Goal: Transaction & Acquisition: Purchase product/service

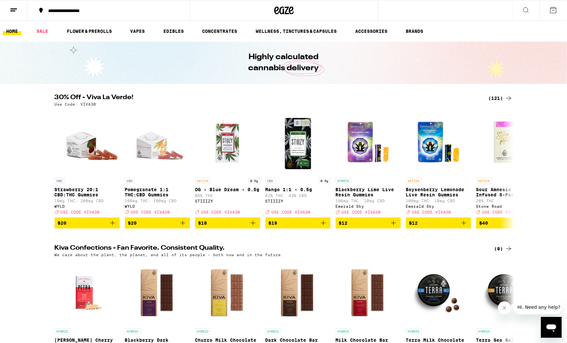
click at [497, 97] on div "(121)" at bounding box center [500, 98] width 24 height 8
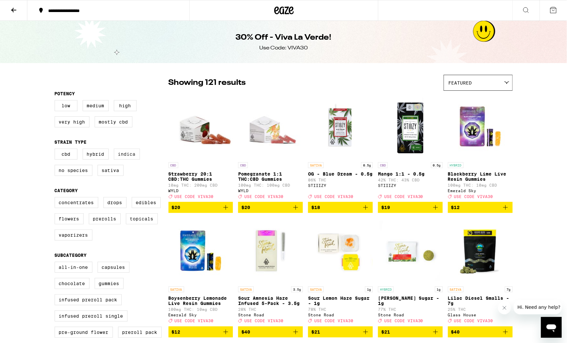
click at [133, 160] on label "Indica" at bounding box center [127, 154] width 26 height 11
click at [56, 150] on input "Indica" at bounding box center [56, 150] width 0 height 0
checkbox input "true"
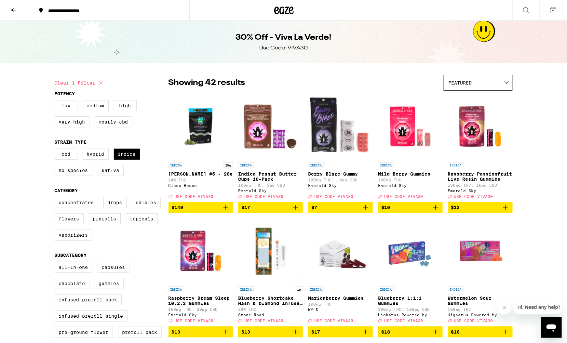
click at [74, 224] on label "Flowers" at bounding box center [69, 218] width 29 height 11
click at [56, 198] on input "Flowers" at bounding box center [56, 198] width 0 height 0
checkbox input "true"
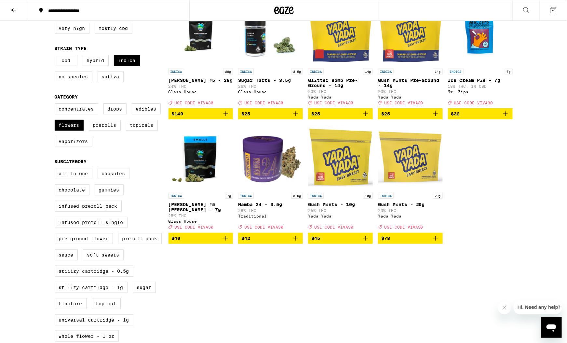
scroll to position [90, 0]
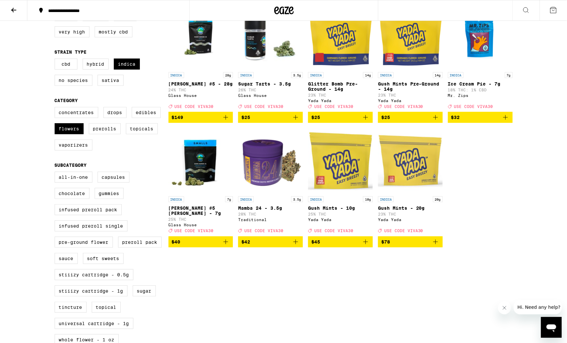
click at [436, 246] on icon "Add to bag" at bounding box center [436, 242] width 8 height 8
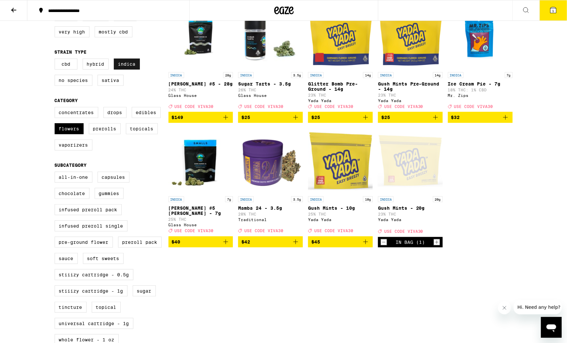
click at [132, 68] on label "Indica" at bounding box center [127, 64] width 26 height 11
click at [56, 60] on input "Indica" at bounding box center [56, 60] width 0 height 0
checkbox input "false"
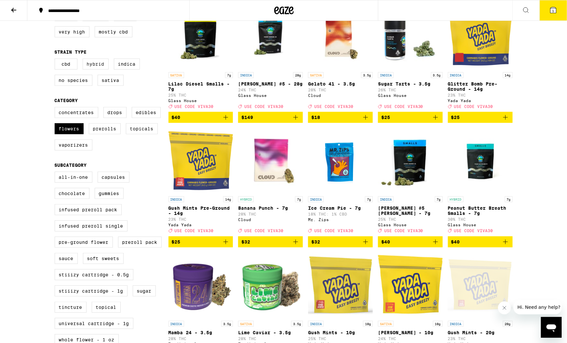
click at [90, 70] on label "Hybrid" at bounding box center [96, 64] width 26 height 11
click at [56, 60] on input "Hybrid" at bounding box center [56, 60] width 0 height 0
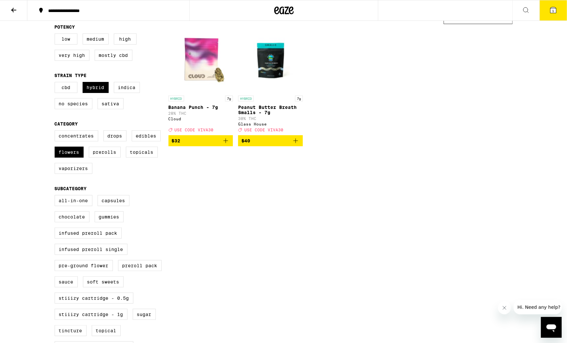
scroll to position [68, 0]
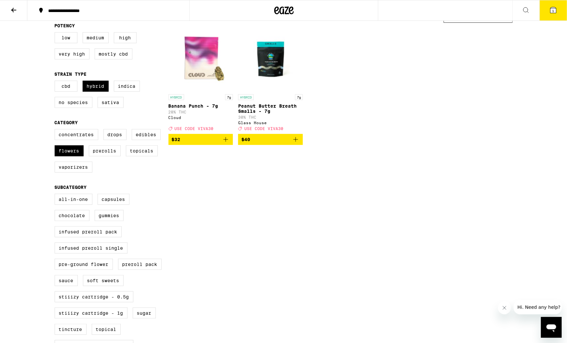
click at [225, 143] on icon "Add to bag" at bounding box center [226, 140] width 8 height 8
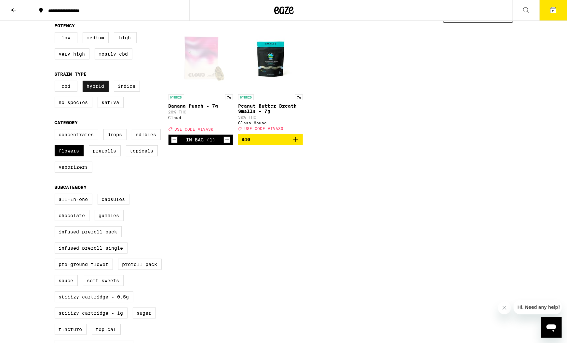
click at [102, 87] on label "Hybrid" at bounding box center [96, 86] width 26 height 11
click at [56, 82] on input "Hybrid" at bounding box center [56, 82] width 0 height 0
checkbox input "false"
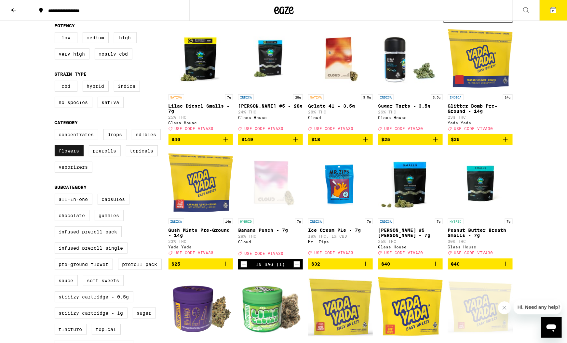
click at [70, 156] on label "Flowers" at bounding box center [69, 150] width 29 height 11
click at [56, 130] on input "Flowers" at bounding box center [56, 130] width 0 height 0
checkbox input "false"
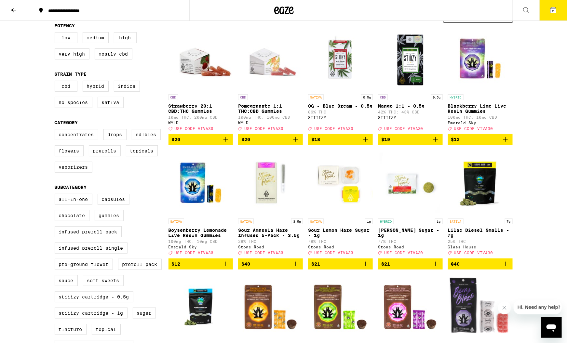
click at [107, 156] on label "Prerolls" at bounding box center [105, 150] width 32 height 11
click at [56, 130] on input "Prerolls" at bounding box center [56, 130] width 0 height 0
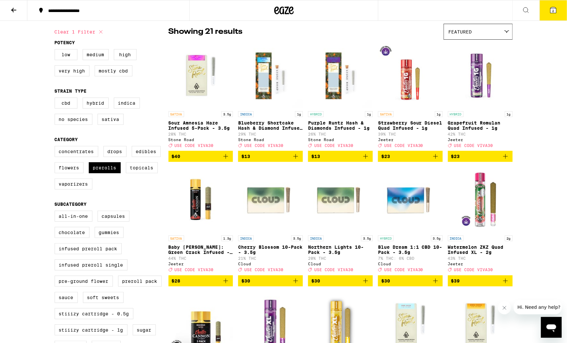
scroll to position [16, 0]
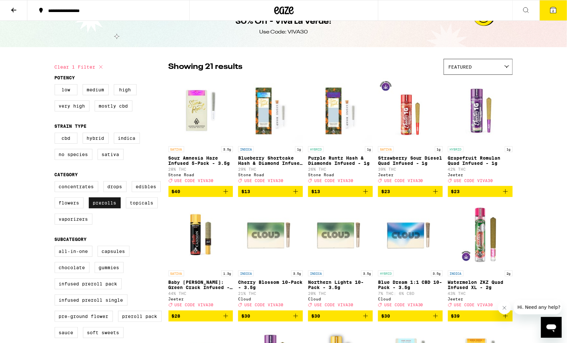
click at [107, 208] on label "Prerolls" at bounding box center [105, 202] width 32 height 11
click at [56, 182] on input "Prerolls" at bounding box center [56, 182] width 0 height 0
checkbox input "false"
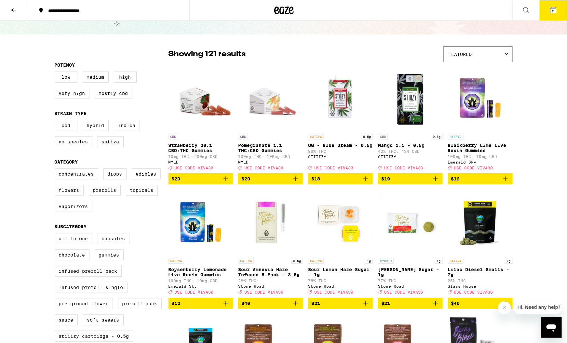
scroll to position [29, 0]
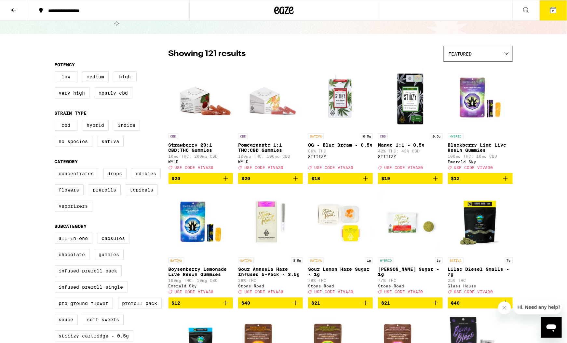
click at [83, 212] on label "Vaporizers" at bounding box center [74, 206] width 38 height 11
click at [56, 169] on input "Vaporizers" at bounding box center [56, 169] width 0 height 0
checkbox input "true"
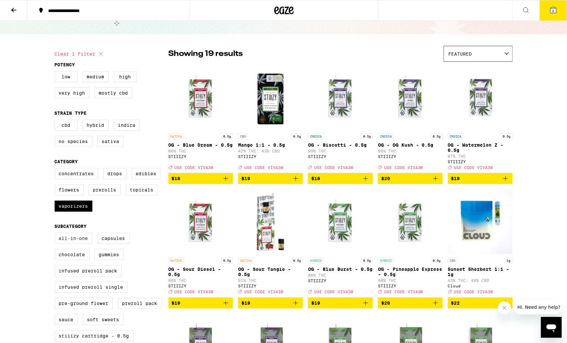
click at [72, 244] on label "All-In-One" at bounding box center [74, 238] width 38 height 11
click at [56, 234] on input "All-In-One" at bounding box center [56, 234] width 0 height 0
checkbox input "true"
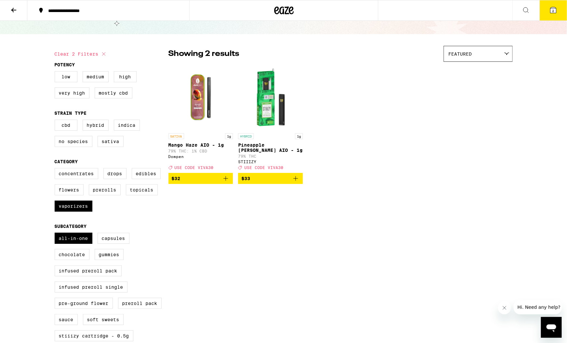
click at [295, 181] on icon "Add to bag" at bounding box center [296, 179] width 8 height 8
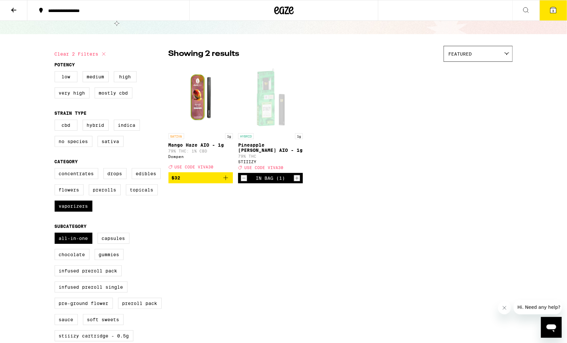
click at [558, 10] on button "3" at bounding box center [553, 10] width 27 height 20
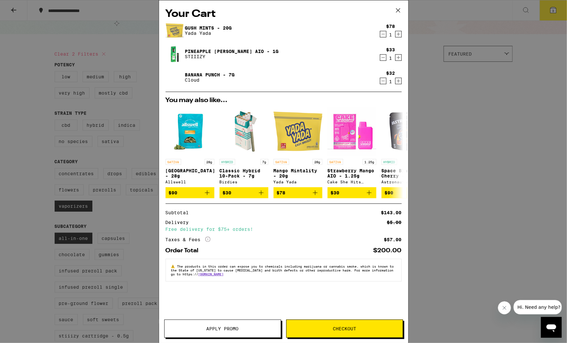
click at [213, 327] on span "Apply Promo" at bounding box center [223, 329] width 32 height 5
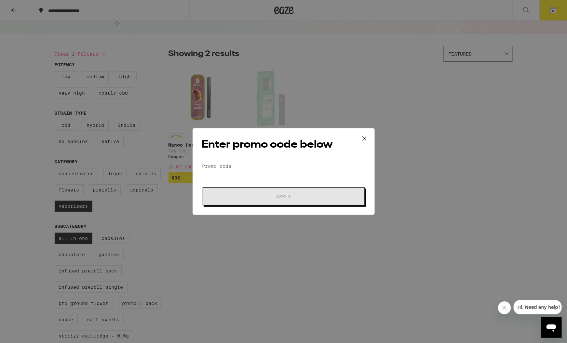
click at [235, 166] on input "Promo Code" at bounding box center [283, 166] width 163 height 10
drag, startPoint x: 239, startPoint y: 137, endPoint x: 307, endPoint y: 128, distance: 68.2
click at [307, 128] on div "Enter promo code below Promo Code Apply" at bounding box center [284, 171] width 182 height 87
click at [265, 154] on div "Enter promo code below Promo Code Apply" at bounding box center [284, 171] width 182 height 87
click at [256, 173] on form "Promo Code Apply" at bounding box center [283, 183] width 163 height 44
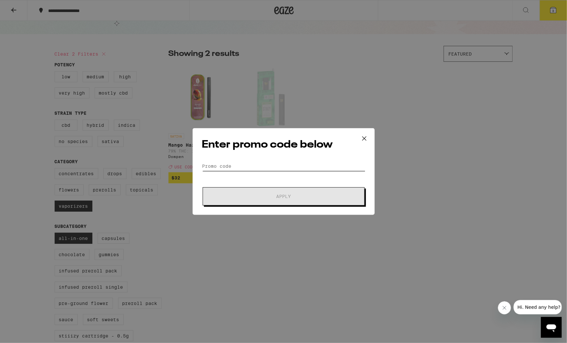
click at [256, 168] on input "Promo Code" at bounding box center [283, 166] width 163 height 10
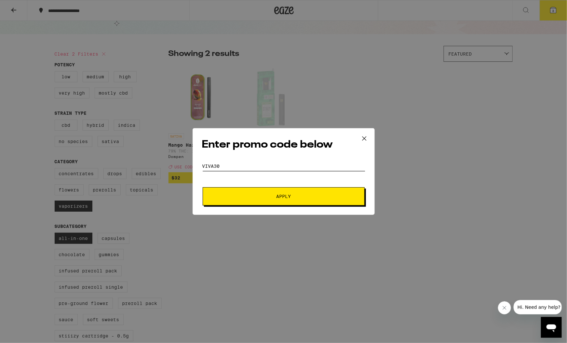
type input "viva30"
click at [283, 196] on button "Apply" at bounding box center [284, 196] width 162 height 18
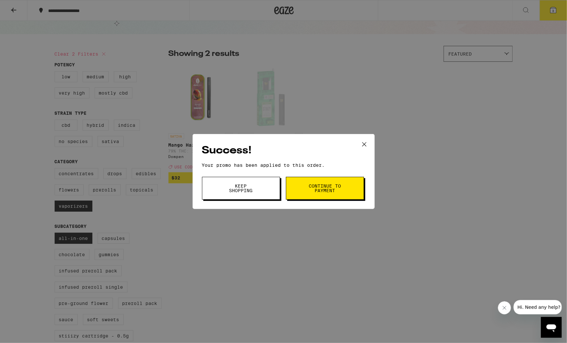
click at [307, 193] on button "Continue to payment" at bounding box center [325, 188] width 78 height 23
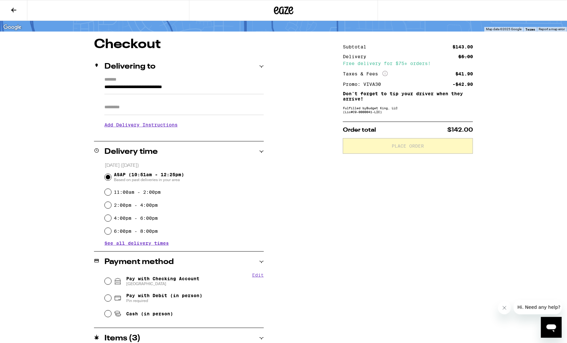
scroll to position [39, 0]
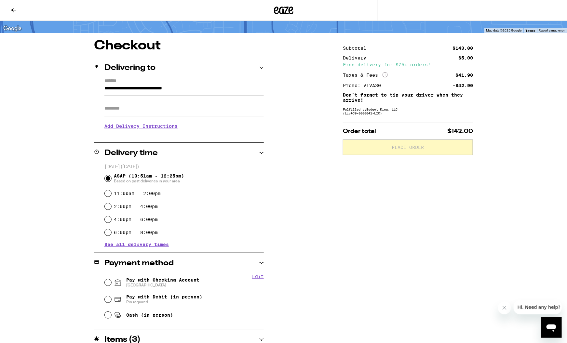
click at [114, 107] on input "Apt/Suite" at bounding box center [183, 109] width 159 height 16
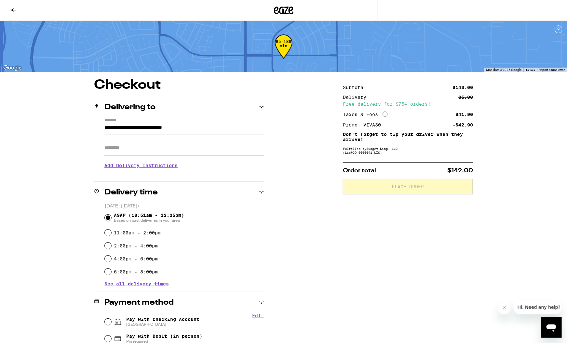
scroll to position [0, 0]
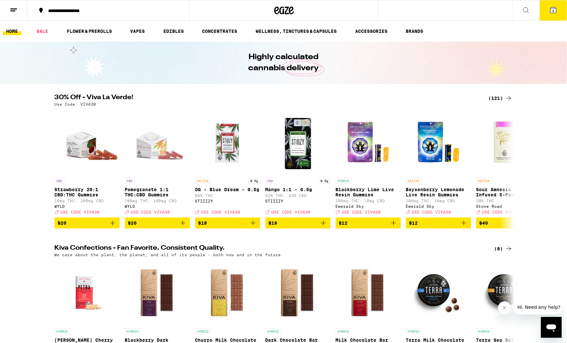
click at [498, 99] on div "(121)" at bounding box center [500, 98] width 24 height 8
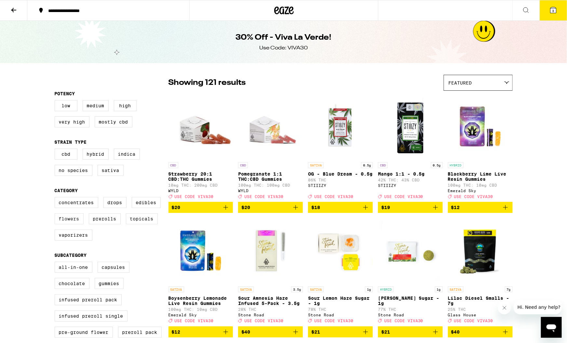
click at [61, 224] on label "Flowers" at bounding box center [69, 218] width 29 height 11
click at [56, 198] on input "Flowers" at bounding box center [56, 198] width 0 height 0
checkbox input "true"
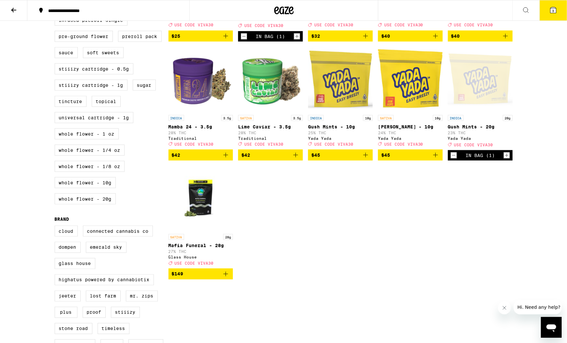
scroll to position [297, 0]
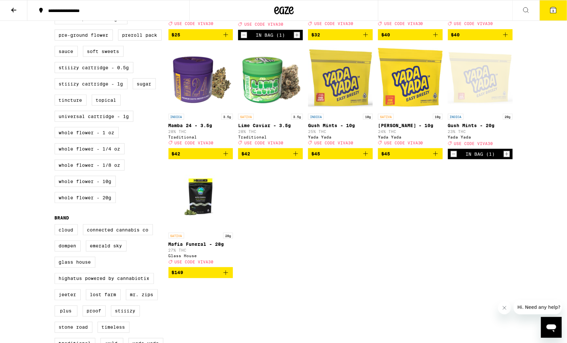
click at [436, 156] on icon "Add to bag" at bounding box center [435, 154] width 5 height 5
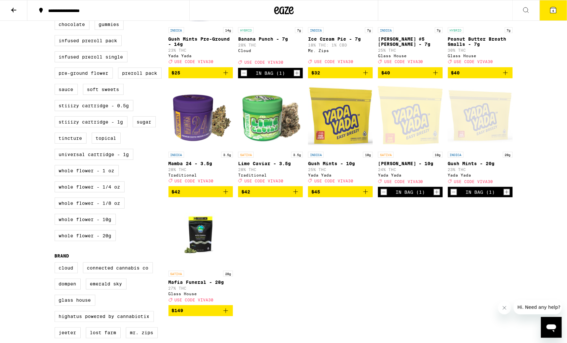
scroll to position [250, 0]
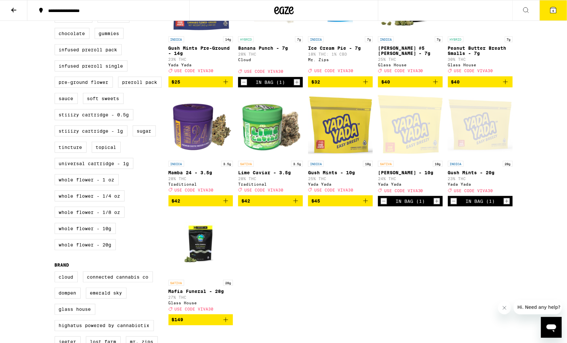
click at [244, 86] on icon "Decrement" at bounding box center [244, 82] width 6 height 8
click at [554, 12] on span "3" at bounding box center [553, 11] width 2 height 4
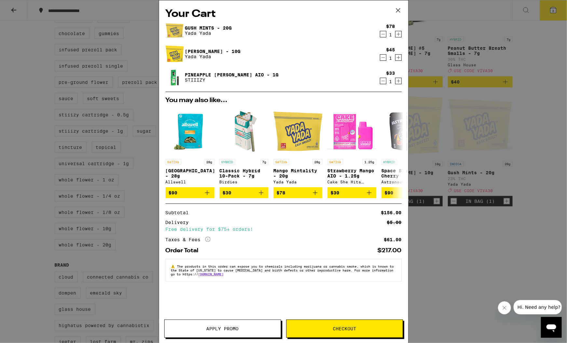
click at [383, 83] on icon "Decrement" at bounding box center [383, 81] width 6 height 8
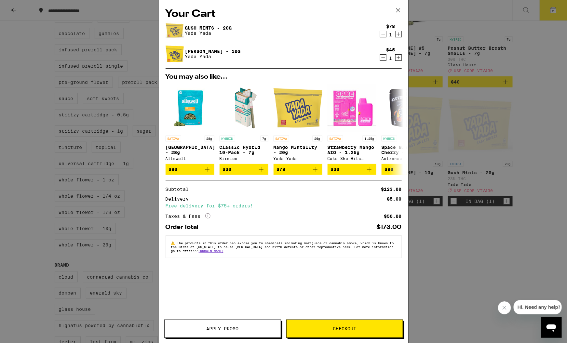
click at [201, 323] on button "Apply Promo" at bounding box center [222, 329] width 117 height 18
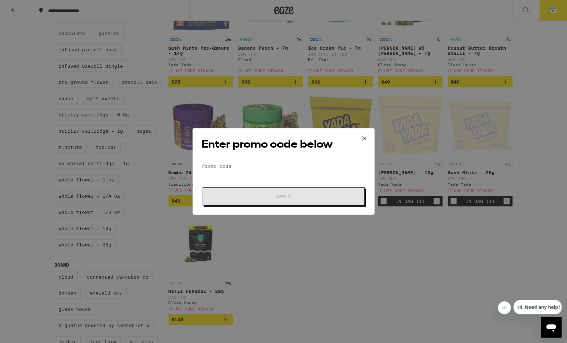
click at [239, 168] on input "Promo Code" at bounding box center [283, 166] width 163 height 10
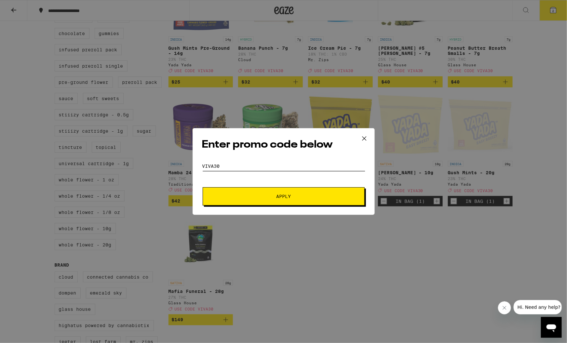
type input "viva30"
click at [283, 196] on button "Apply" at bounding box center [284, 196] width 162 height 18
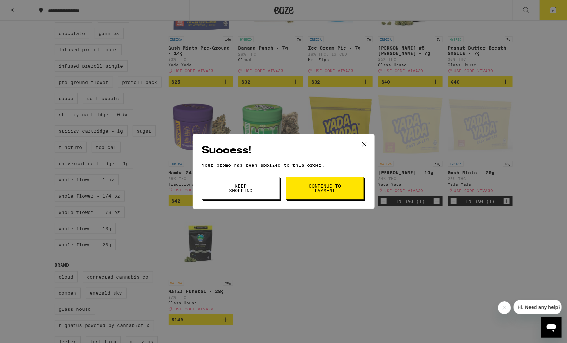
click at [238, 193] on span "Keep Shopping" at bounding box center [240, 188] width 33 height 9
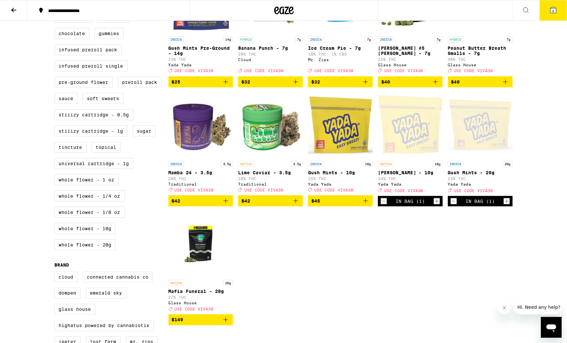
click at [554, 12] on span "2" at bounding box center [553, 11] width 2 height 4
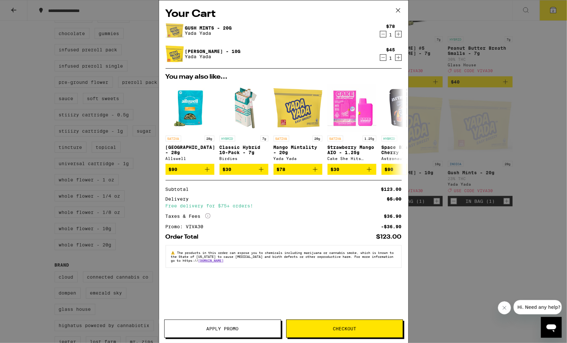
click at [327, 334] on button "Checkout" at bounding box center [344, 329] width 117 height 18
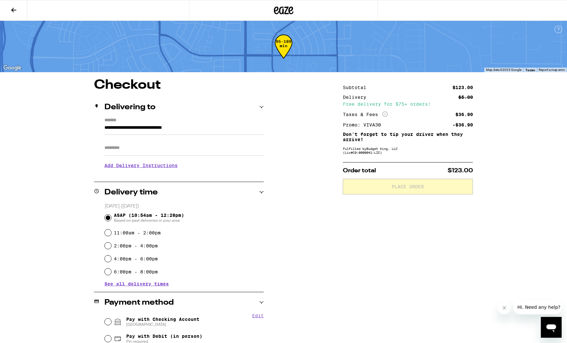
click at [155, 153] on input "Apt/Suite" at bounding box center [183, 148] width 159 height 16
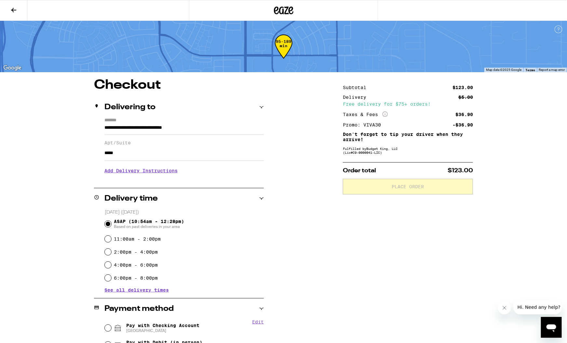
type input "*****"
click at [142, 175] on h3 "Add Delivery Instructions" at bounding box center [183, 170] width 159 height 15
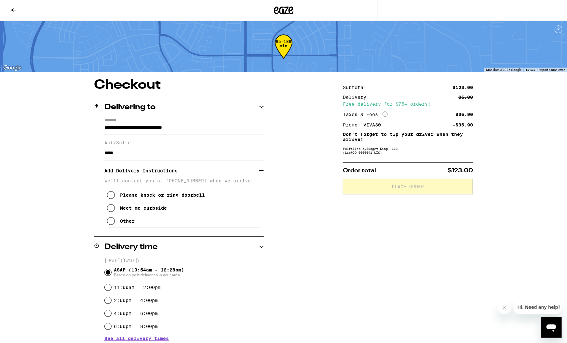
click at [112, 225] on icon at bounding box center [111, 221] width 8 height 8
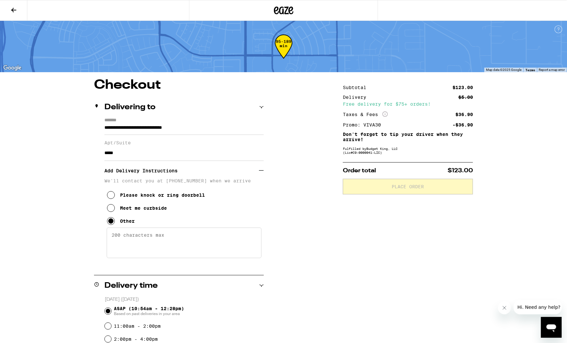
click at [127, 250] on textarea "Enter any other delivery instructions you want driver to know" at bounding box center [184, 243] width 155 height 31
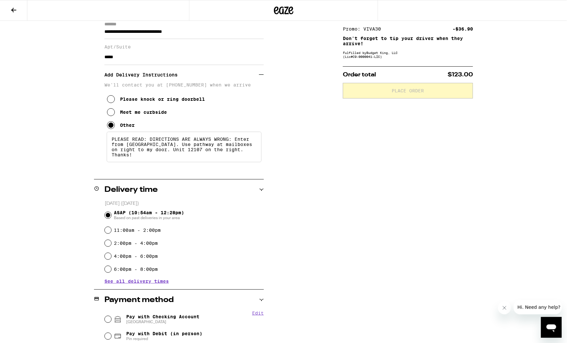
scroll to position [107, 0]
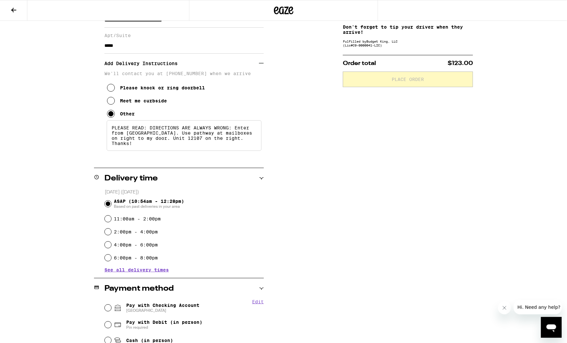
type textarea "PLEASE READ: DIRECTIONS ARE ALWAYS WRONG: Enter from [GEOGRAPHIC_DATA]. Use pat…"
click at [108, 307] on input "Pay with Checking Account CHASE COLLEGE" at bounding box center [108, 308] width 7 height 7
radio input "true"
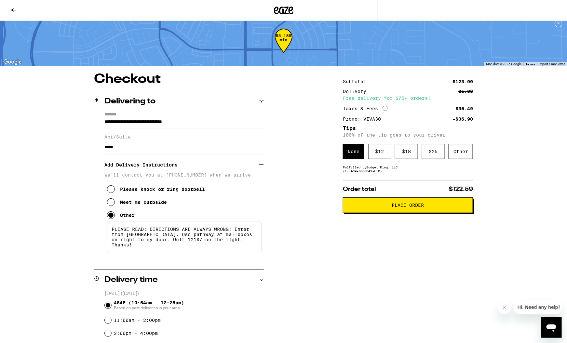
scroll to position [6, 0]
click at [460, 158] on div "Other" at bounding box center [460, 151] width 24 height 15
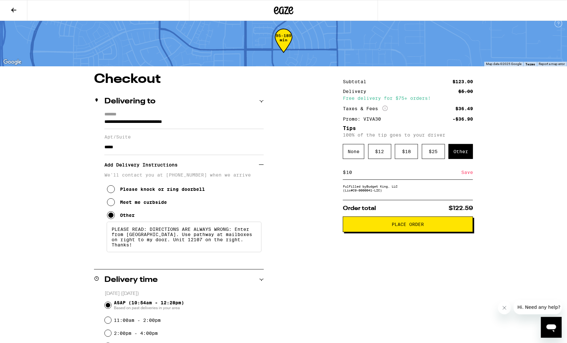
type input "10"
click at [469, 175] on div "Save" at bounding box center [467, 172] width 12 height 14
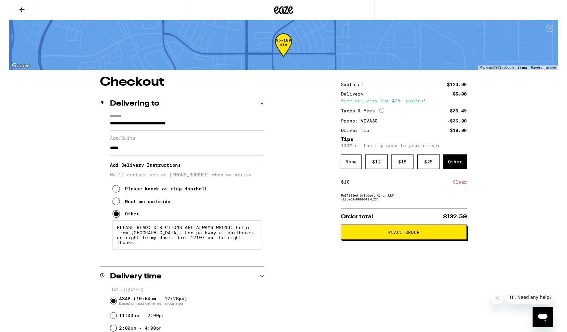
scroll to position [0, 0]
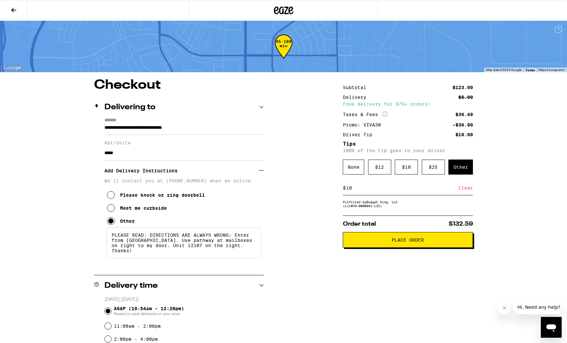
click at [425, 240] on button "Place Order" at bounding box center [408, 240] width 130 height 16
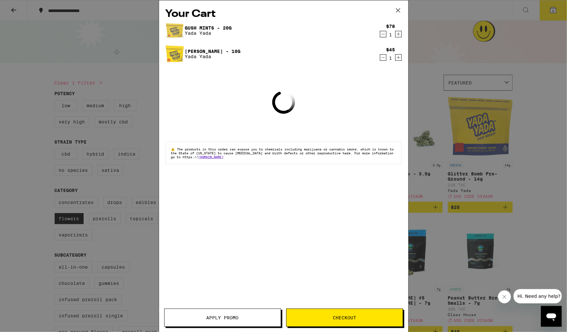
click at [402, 12] on icon at bounding box center [398, 11] width 10 height 10
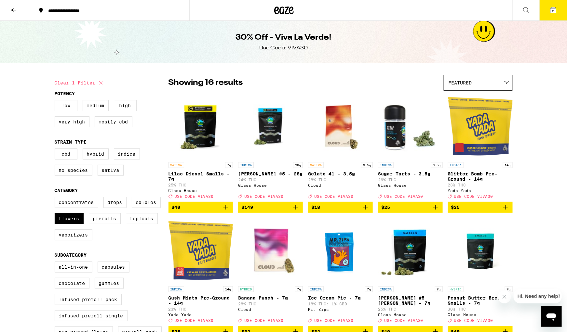
click at [556, 15] on button "2" at bounding box center [553, 10] width 27 height 20
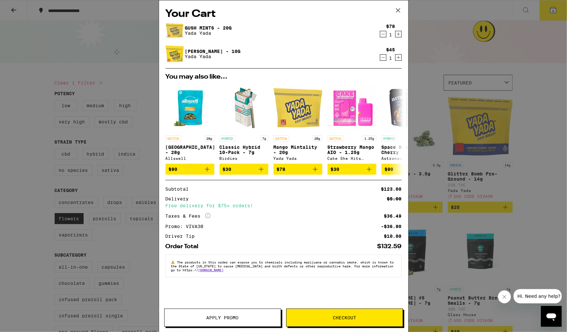
click at [383, 60] on icon "Decrement" at bounding box center [383, 58] width 6 height 8
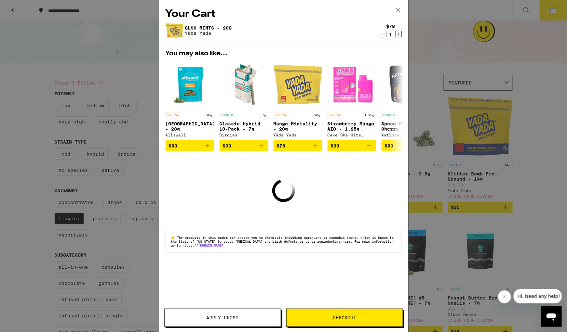
click at [399, 11] on icon at bounding box center [398, 11] width 10 height 10
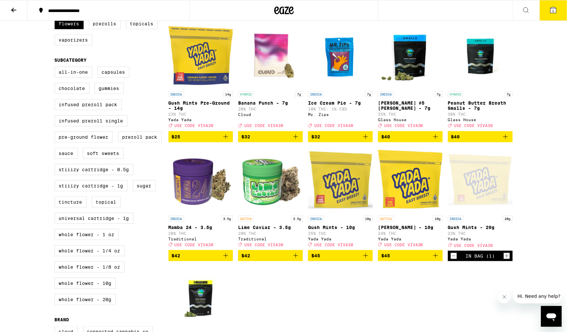
scroll to position [195, 0]
click at [505, 141] on icon "Add to bag" at bounding box center [505, 137] width 8 height 8
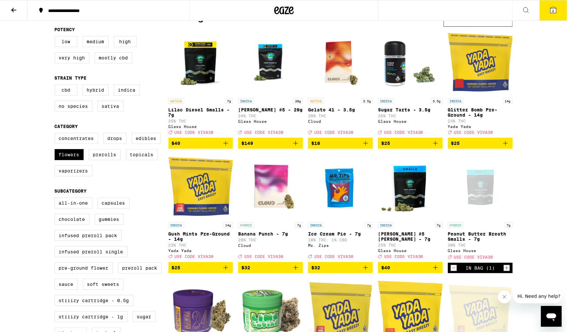
scroll to position [0, 0]
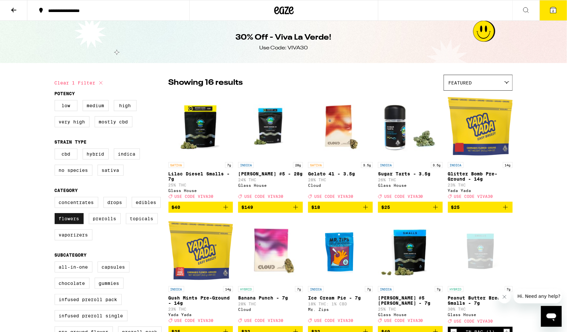
click at [77, 224] on label "Flowers" at bounding box center [69, 218] width 29 height 11
click at [56, 198] on input "Flowers" at bounding box center [56, 198] width 0 height 0
checkbox input "false"
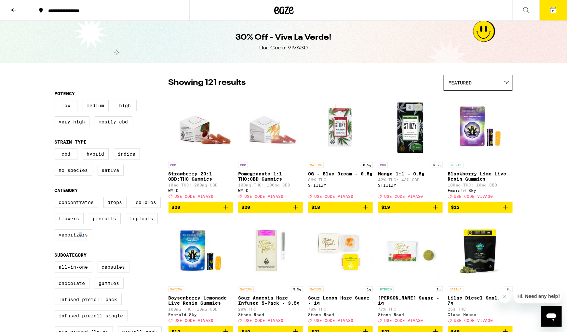
click at [81, 241] on label "Vaporizers" at bounding box center [74, 235] width 38 height 11
click at [56, 198] on input "Vaporizers" at bounding box center [56, 198] width 0 height 0
checkbox input "true"
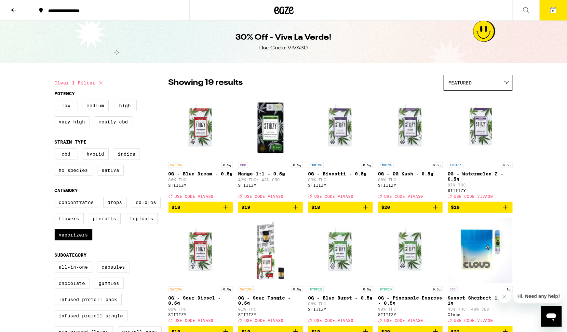
click at [76, 273] on label "All-In-One" at bounding box center [74, 267] width 38 height 11
click at [56, 263] on input "All-In-One" at bounding box center [56, 263] width 0 height 0
checkbox input "true"
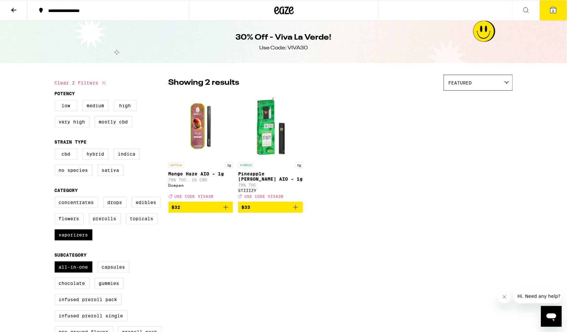
click at [269, 211] on span "$33" at bounding box center [270, 208] width 58 height 8
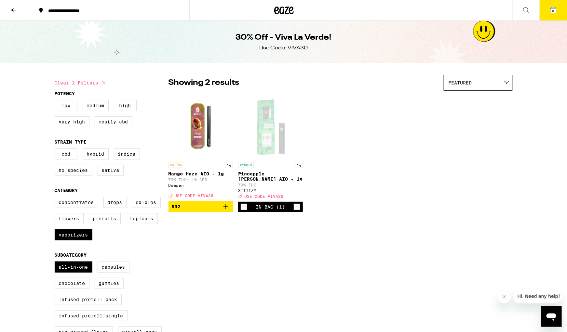
click at [545, 13] on button "3" at bounding box center [553, 10] width 27 height 20
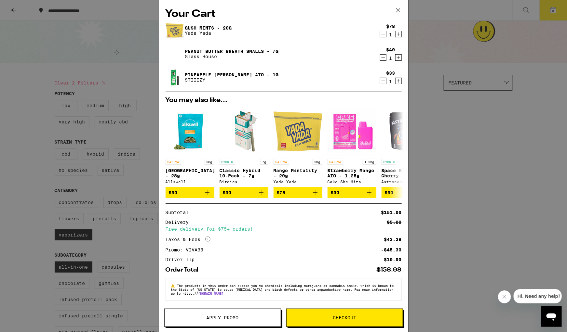
click at [228, 318] on span "Apply Promo" at bounding box center [223, 318] width 32 height 5
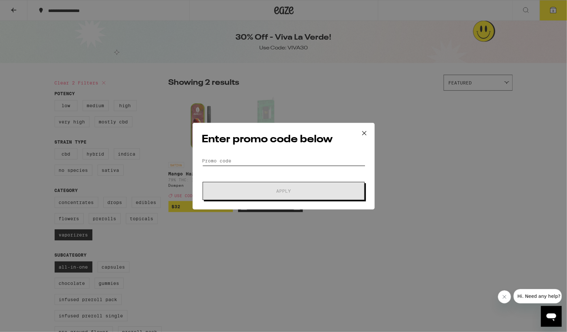
click at [306, 158] on input "Promo Code" at bounding box center [283, 161] width 163 height 10
type input "d"
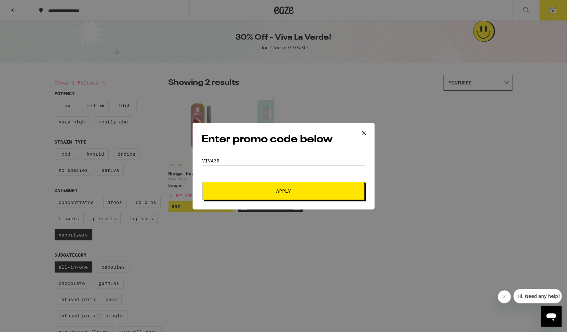
type input "viva30"
click at [283, 191] on button "Apply" at bounding box center [284, 191] width 162 height 18
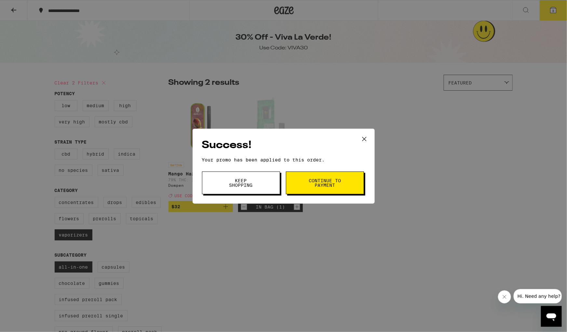
click at [322, 182] on span "Continue to payment" at bounding box center [324, 183] width 33 height 9
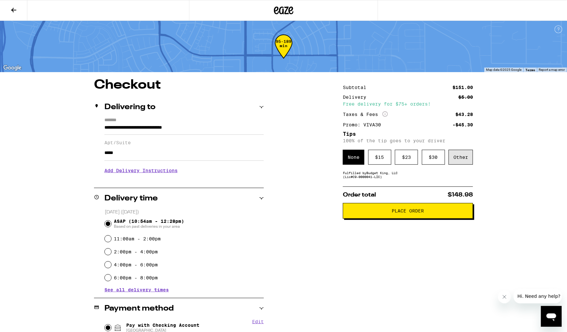
click at [461, 165] on div "Other" at bounding box center [460, 157] width 24 height 15
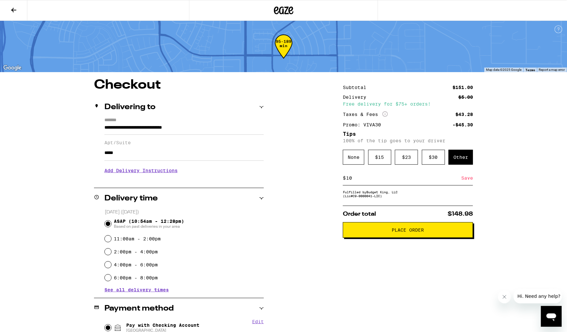
click at [468, 183] on div "Save" at bounding box center [467, 178] width 12 height 14
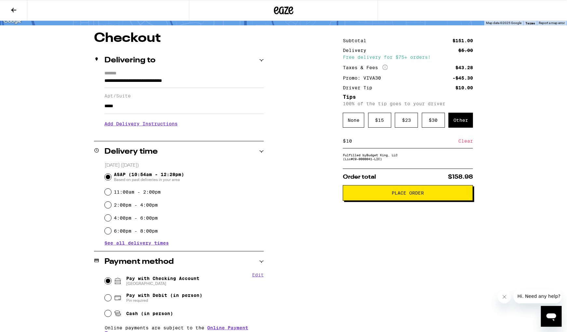
scroll to position [50, 0]
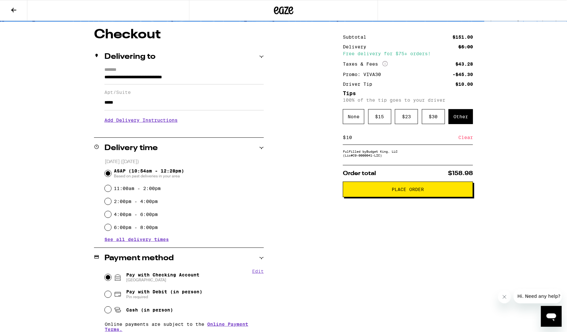
click at [392, 138] on input "10" at bounding box center [402, 138] width 113 height 6
type input "11"
click at [470, 142] on div "Save" at bounding box center [467, 137] width 12 height 14
click at [413, 192] on span "Place Order" at bounding box center [408, 189] width 32 height 5
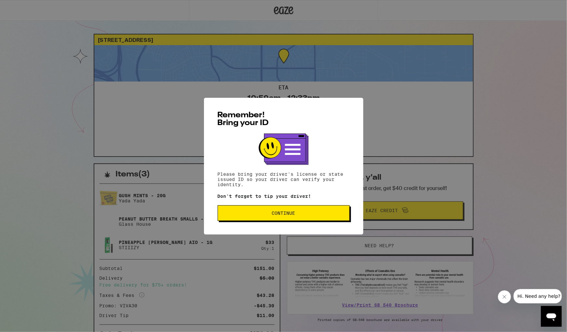
click at [300, 213] on span "Continue" at bounding box center [283, 213] width 121 height 5
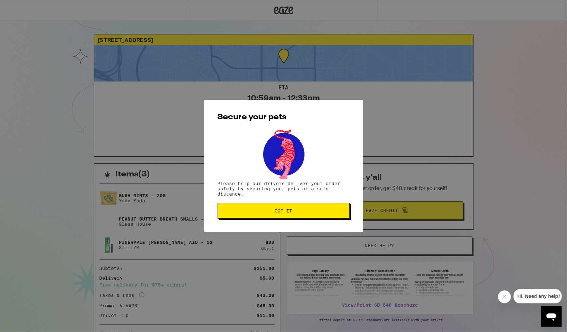
click at [254, 221] on div "Secure your pets Please help our drivers deliver your order safely by securing …" at bounding box center [283, 166] width 159 height 133
click at [254, 219] on button "Got it" at bounding box center [284, 211] width 132 height 16
